Goal: Connect with others: Establish contact or relationships with other users

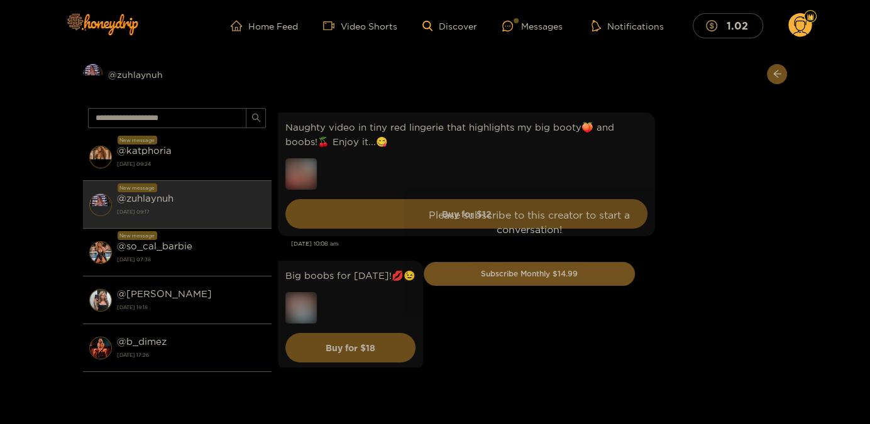
scroll to position [3585, 0]
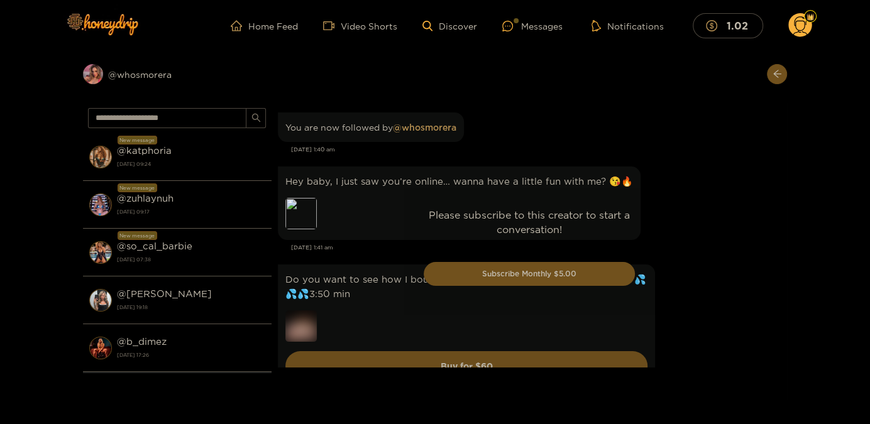
scroll to position [62, 0]
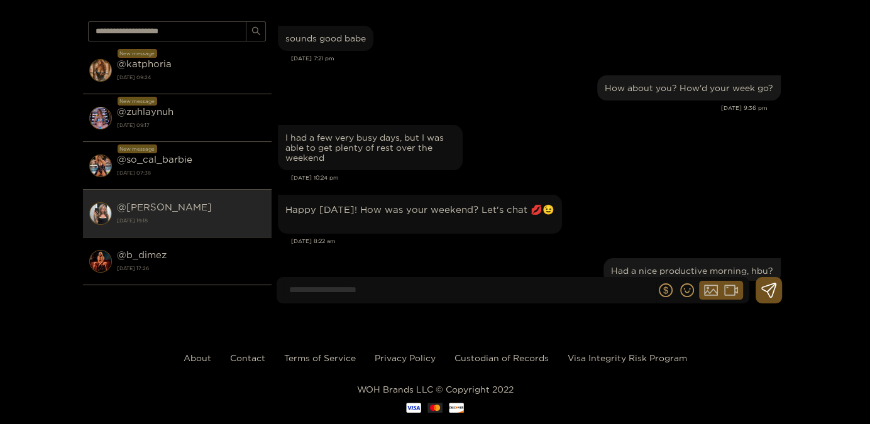
scroll to position [1275, 0]
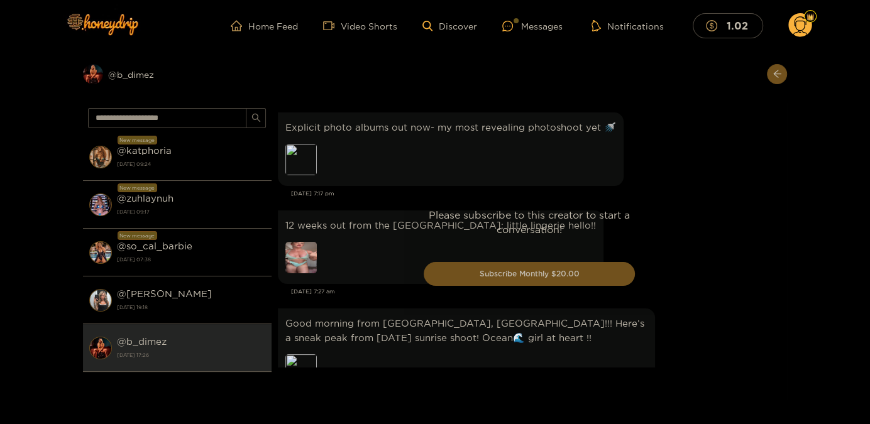
scroll to position [2614, 0]
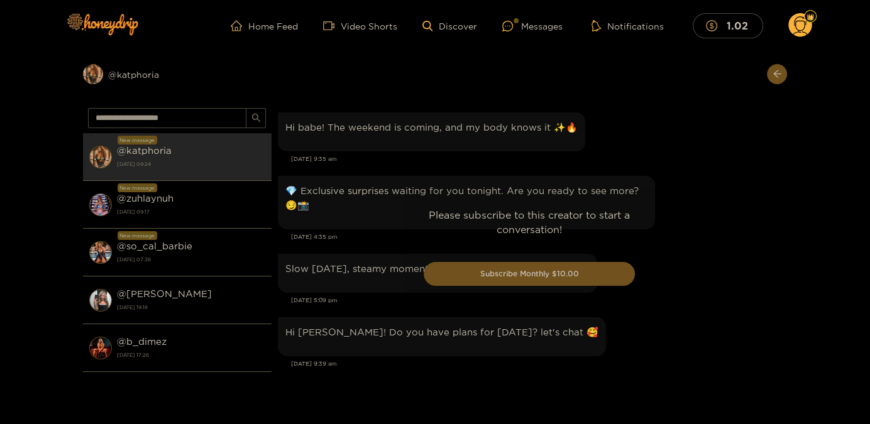
scroll to position [1822, 0]
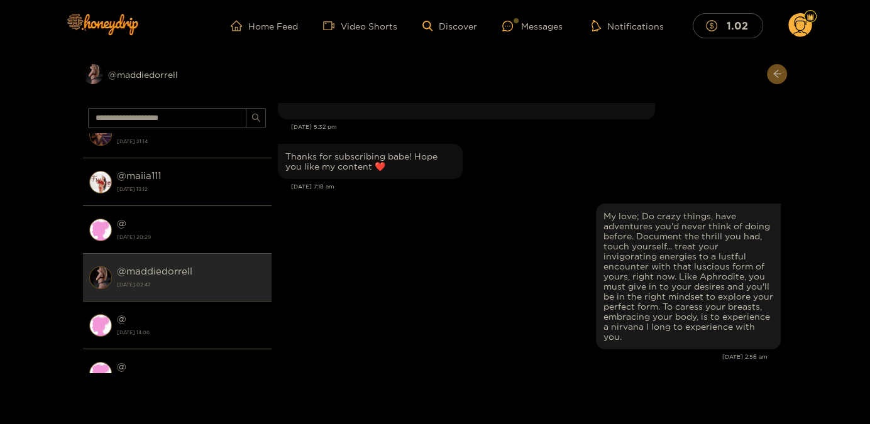
scroll to position [68, 0]
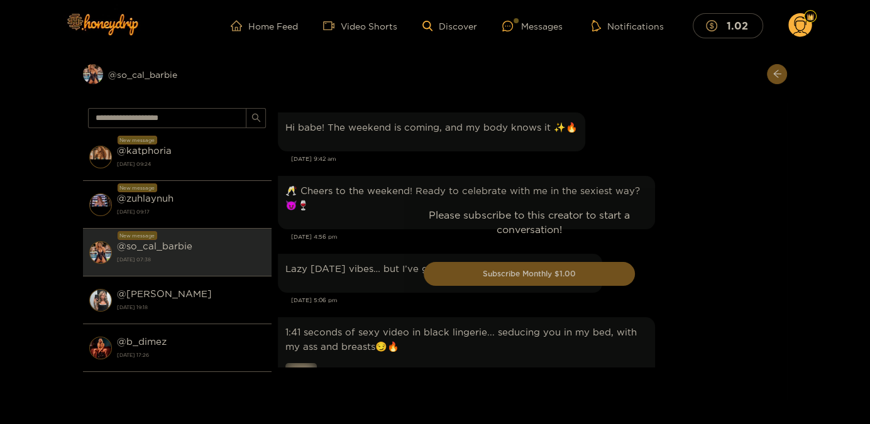
scroll to position [2047, 0]
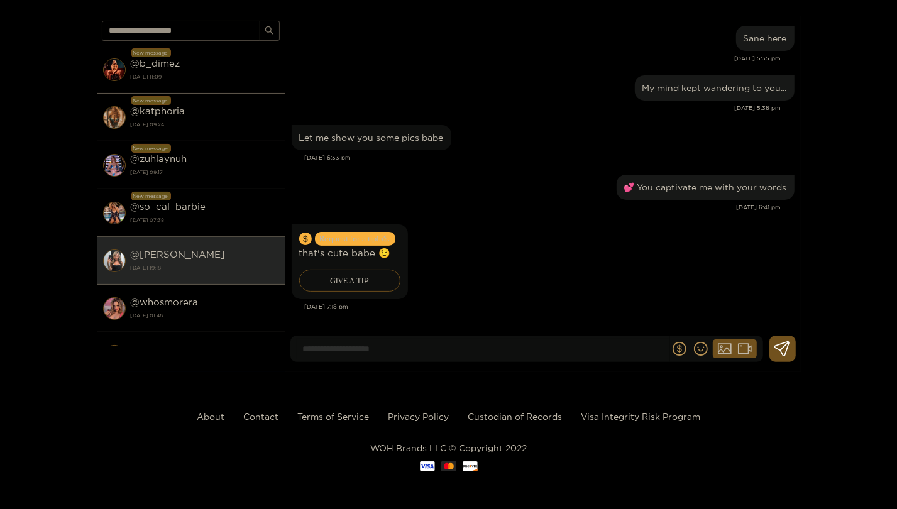
scroll to position [1216, 0]
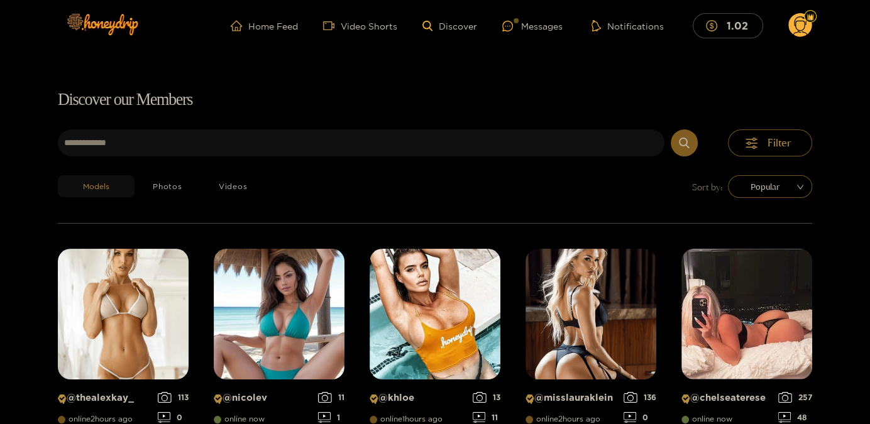
click at [810, 26] on circle at bounding box center [800, 25] width 24 height 24
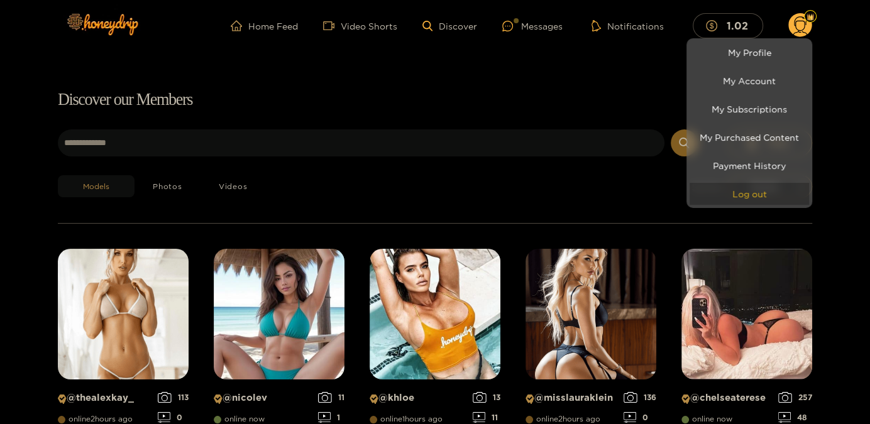
click at [743, 194] on button "Log out" at bounding box center [749, 194] width 119 height 22
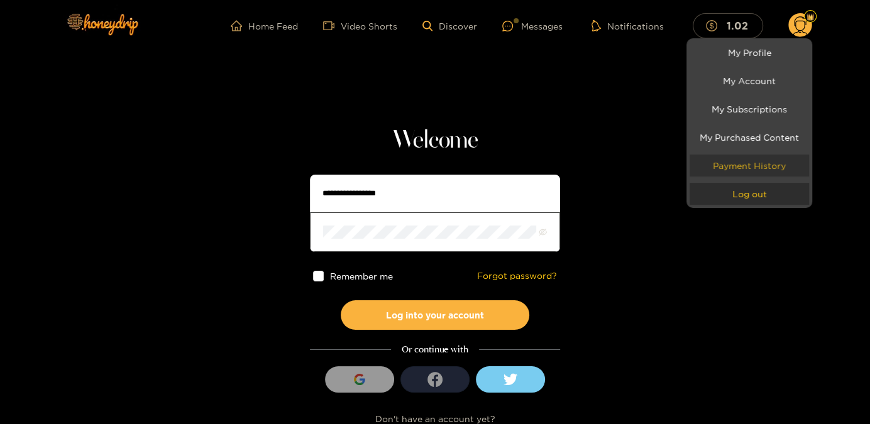
type input "**********"
